Goal: Task Accomplishment & Management: Manage account settings

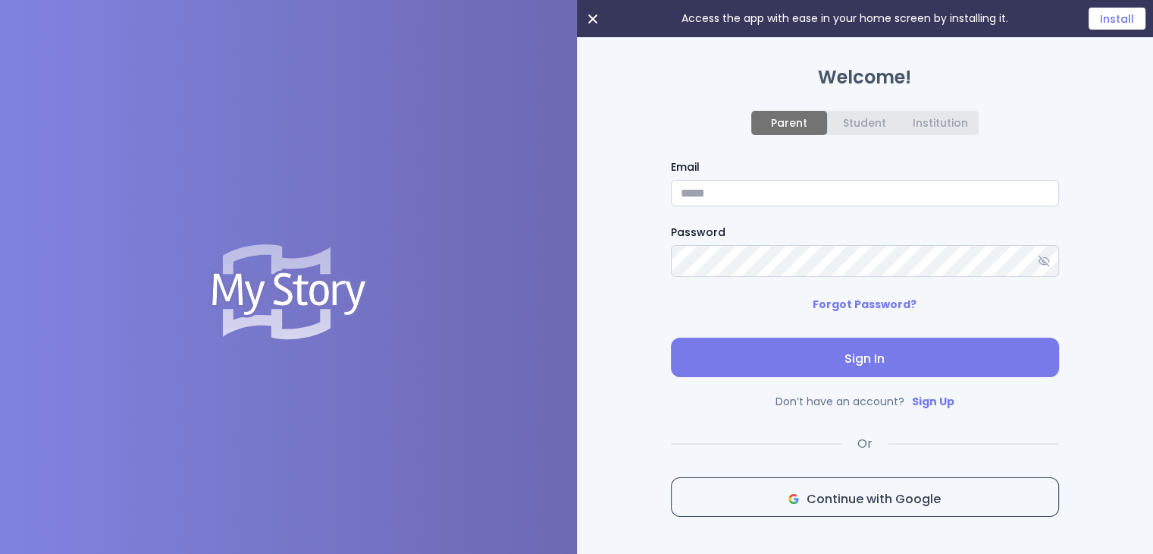
click at [911, 498] on span "Continue with Google" at bounding box center [865, 499] width 362 height 18
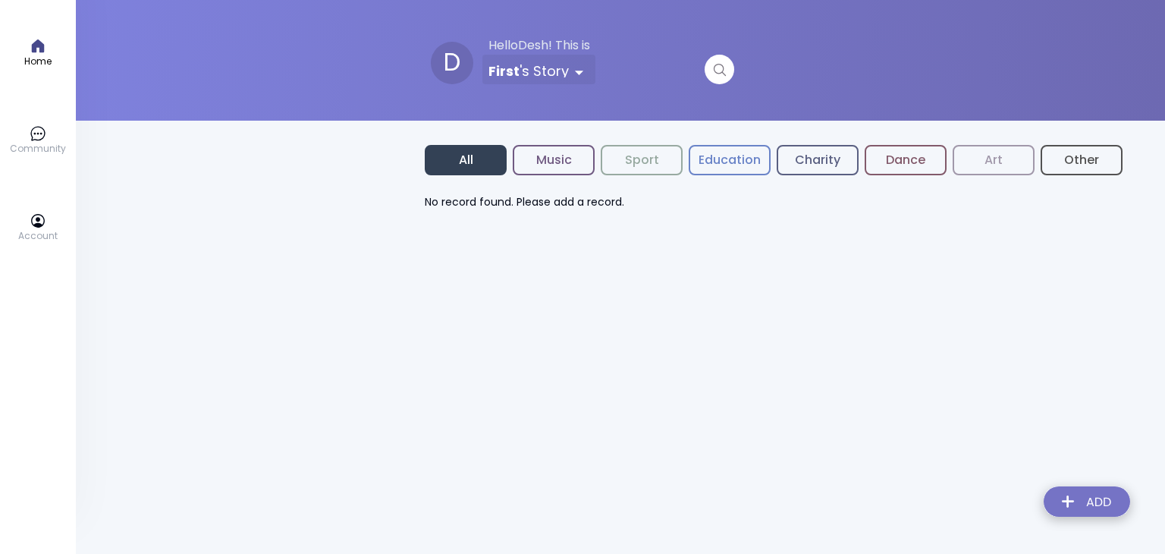
click at [36, 228] on icon at bounding box center [38, 220] width 17 height 17
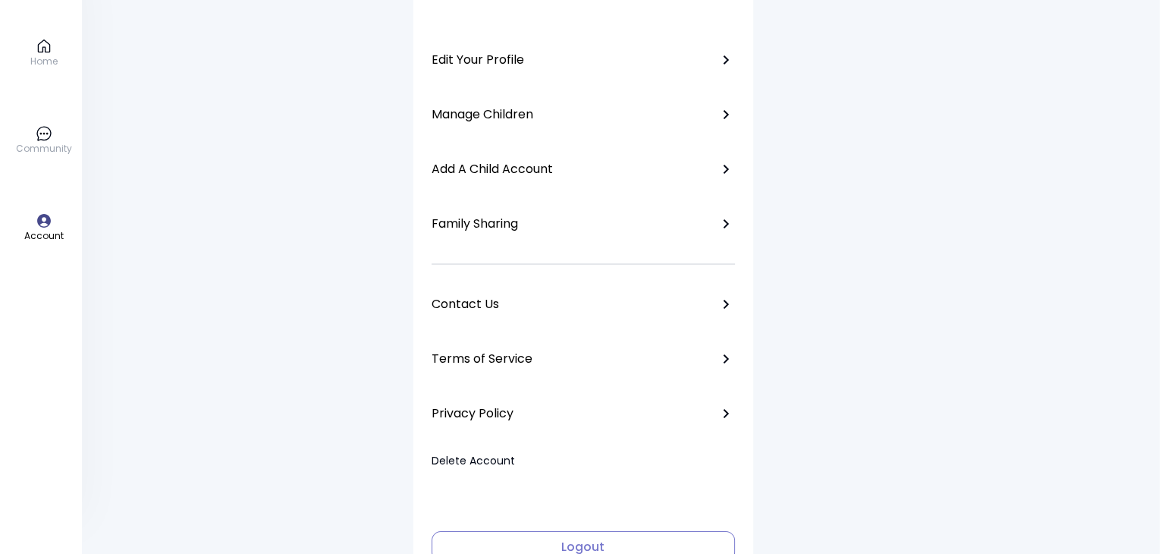
scroll to position [136, 0]
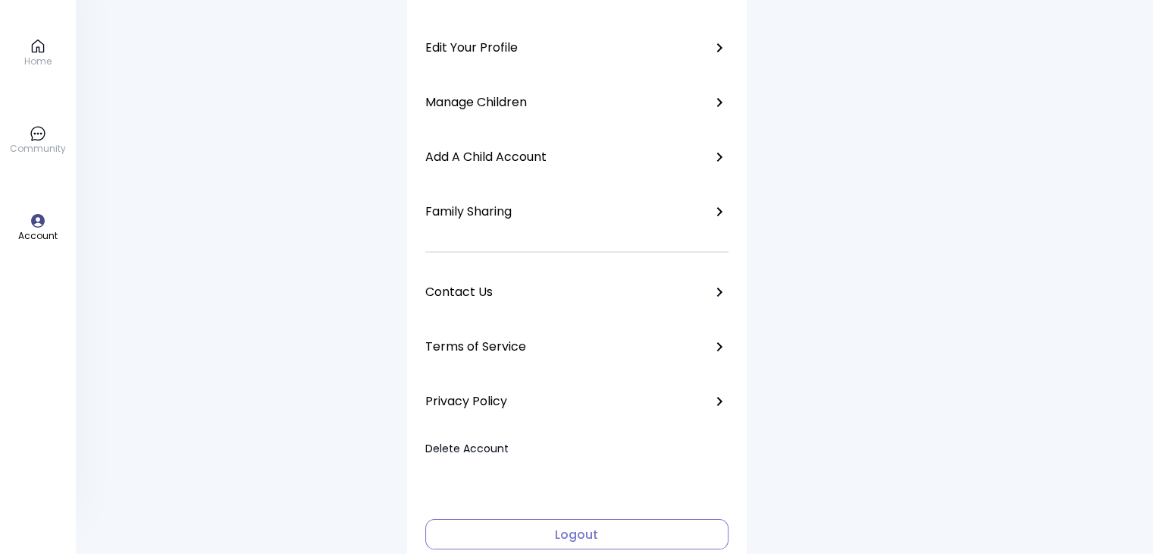
click at [475, 441] on button "Delete Account" at bounding box center [466, 449] width 83 height 16
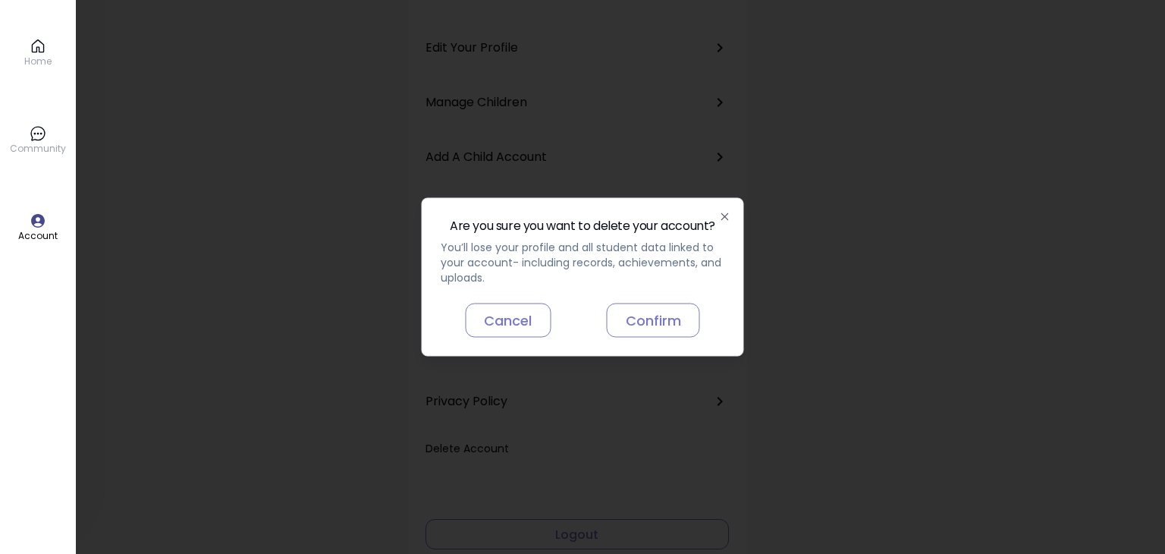
click at [659, 329] on button "Confirm" at bounding box center [653, 320] width 93 height 34
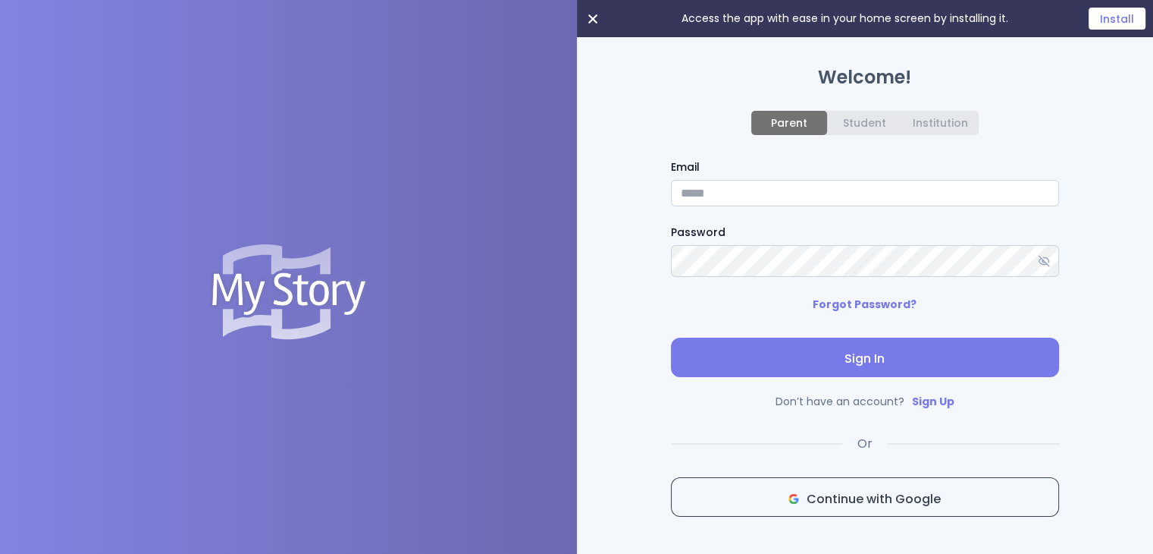
click at [397, 180] on div "Access the app with ease in your home screen by installing it. Install" at bounding box center [288, 292] width 577 height 585
click at [749, 189] on input "Email" at bounding box center [865, 193] width 388 height 27
type input "**********"
click at [876, 359] on span "Sign In" at bounding box center [865, 359] width 364 height 18
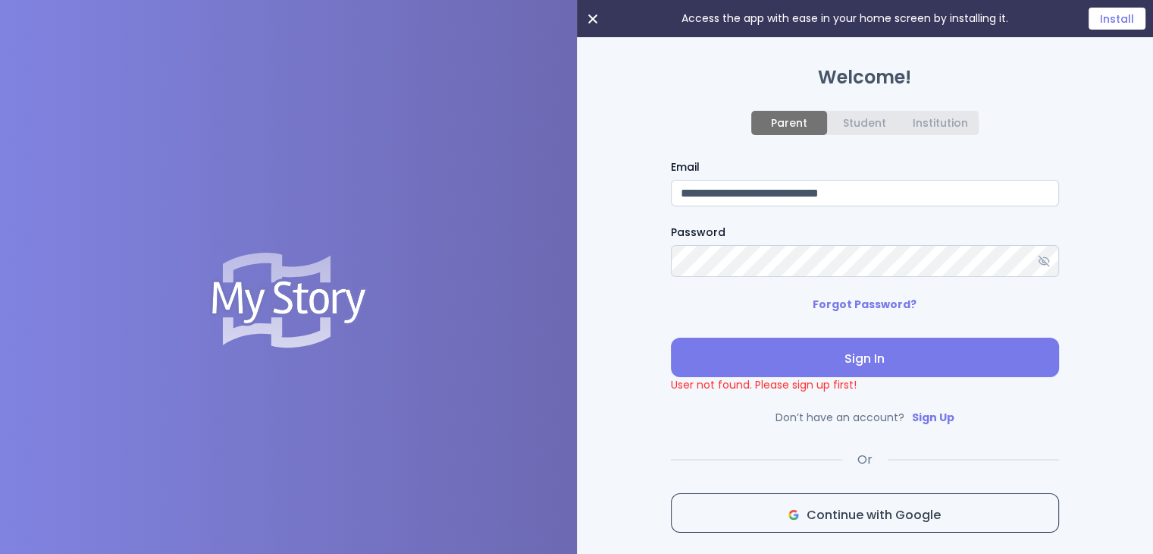
click at [934, 421] on link "Sign Up" at bounding box center [933, 416] width 42 height 15
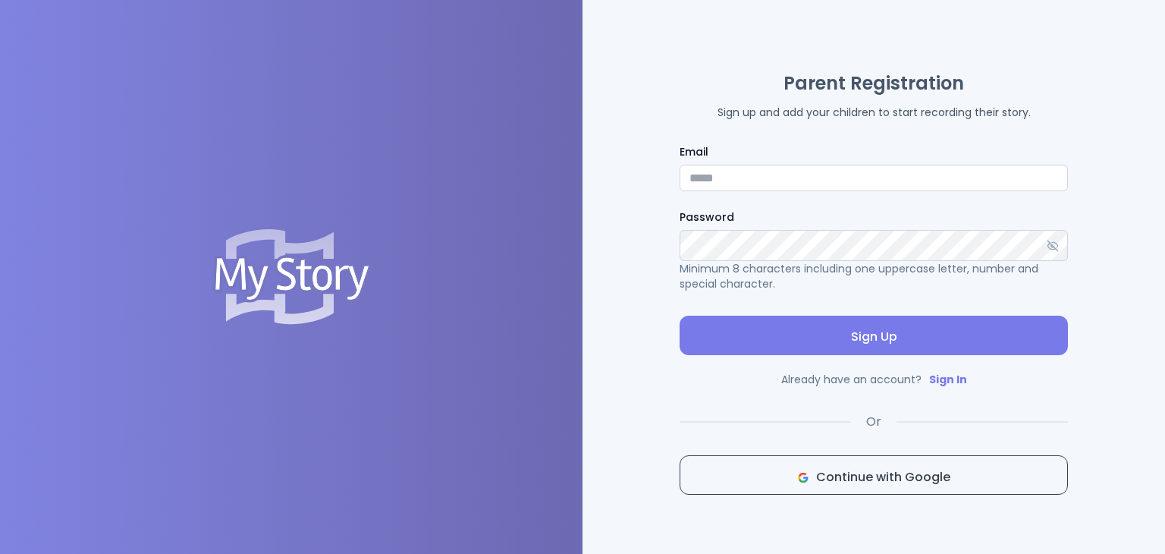
click at [765, 173] on input "Email" at bounding box center [873, 178] width 388 height 27
type input "**********"
click at [839, 325] on button "Sign Up" at bounding box center [873, 334] width 388 height 39
